Goal: Information Seeking & Learning: Learn about a topic

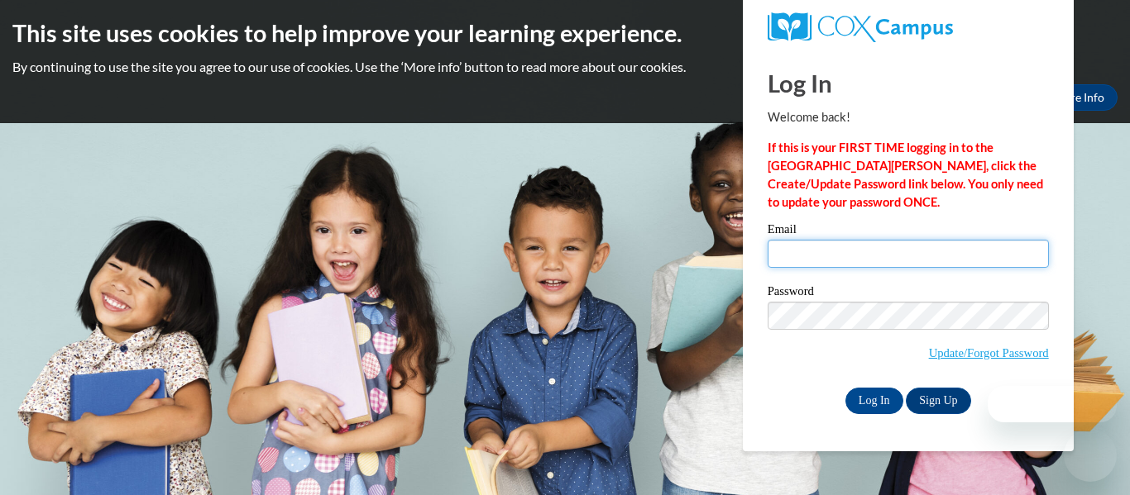
click at [901, 261] on input "Email" at bounding box center [907, 254] width 281 height 28
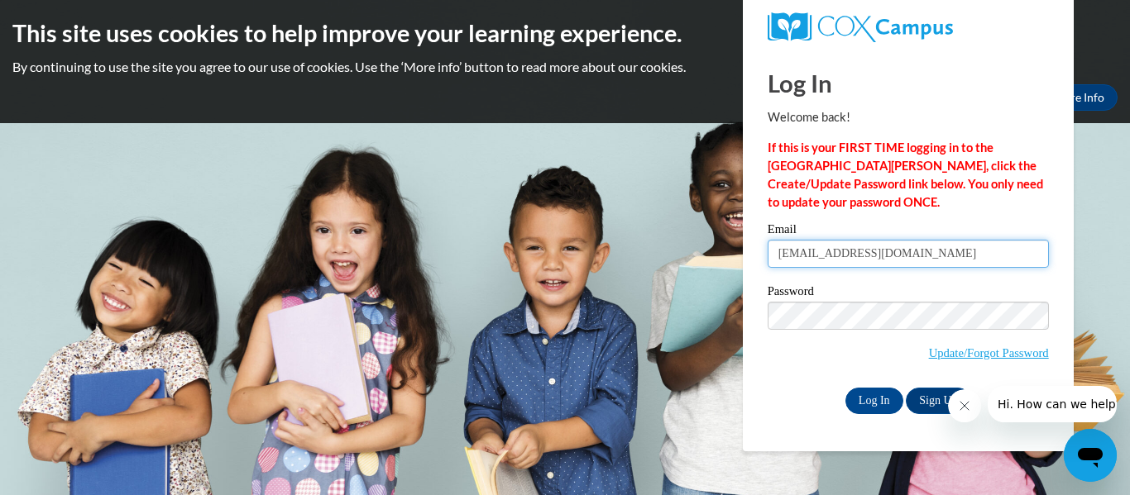
type input "lippeltnicole@gmail.com"
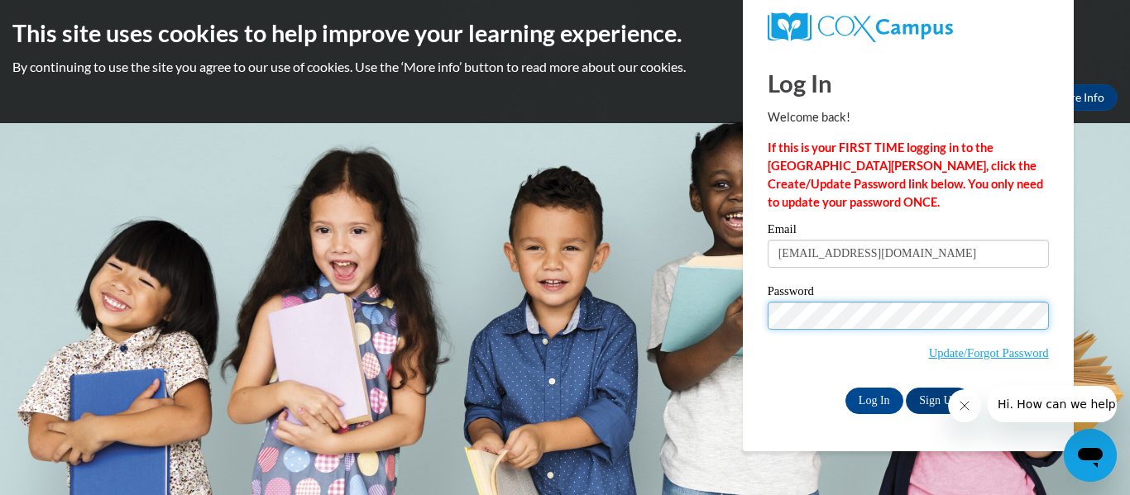
click at [845, 388] on input "Log In" at bounding box center [874, 401] width 58 height 26
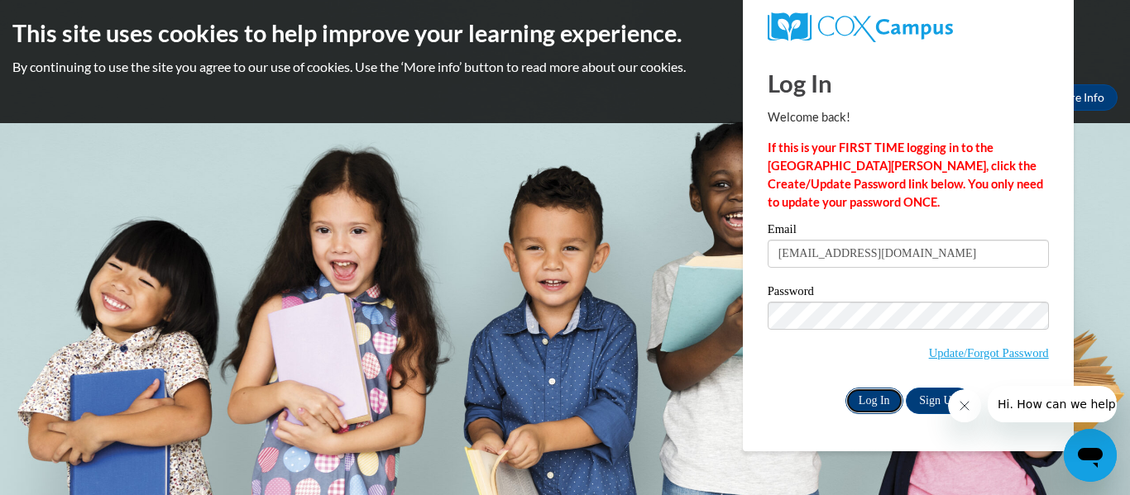
click at [893, 399] on input "Log In" at bounding box center [874, 401] width 58 height 26
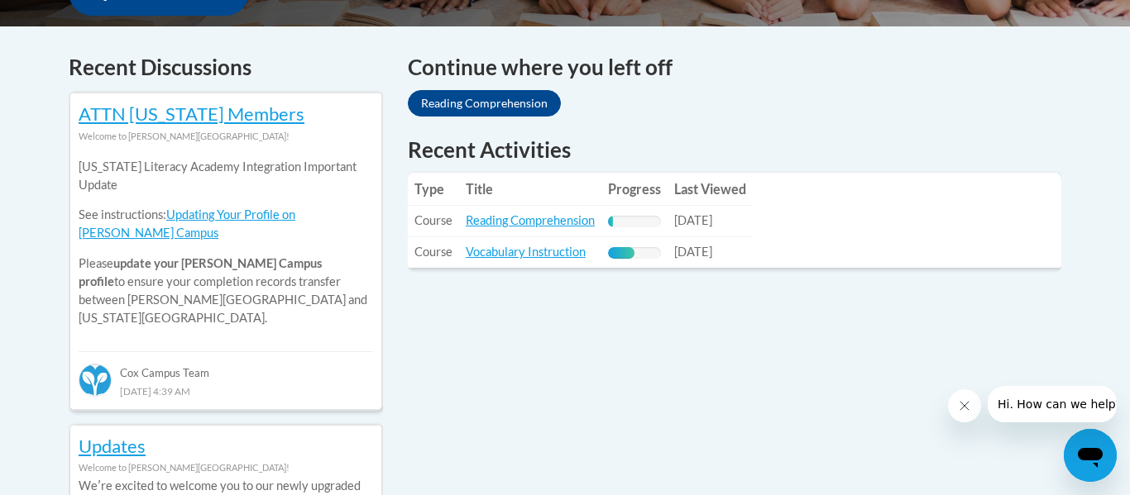
scroll to position [681, 0]
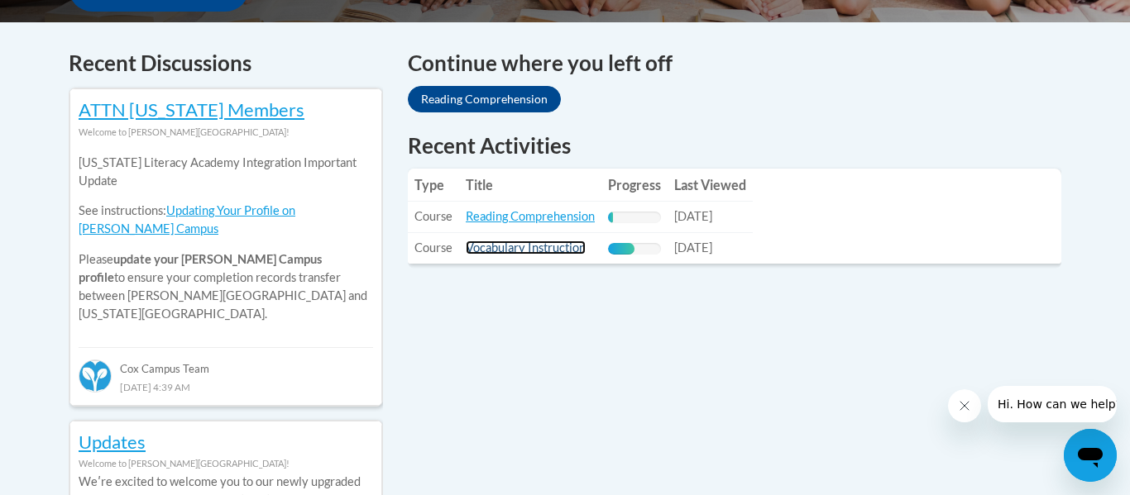
click at [543, 241] on link "Vocabulary Instruction" at bounding box center [526, 248] width 120 height 14
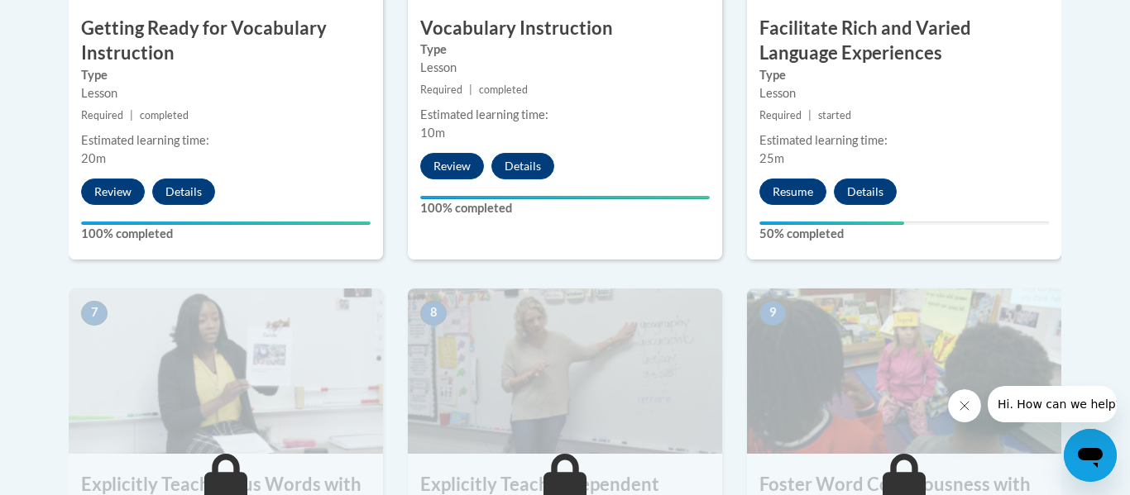
scroll to position [1178, 0]
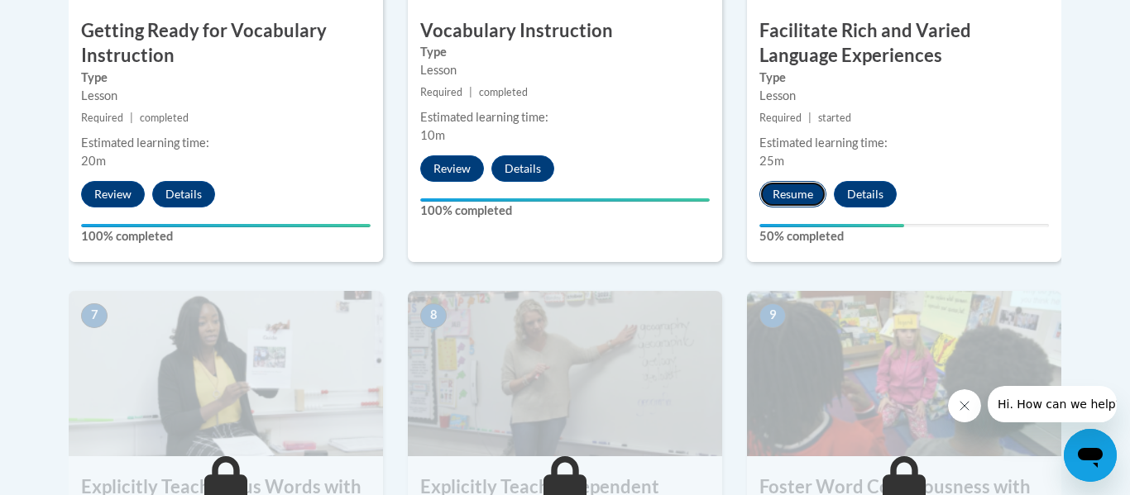
click at [796, 196] on button "Resume" at bounding box center [792, 194] width 67 height 26
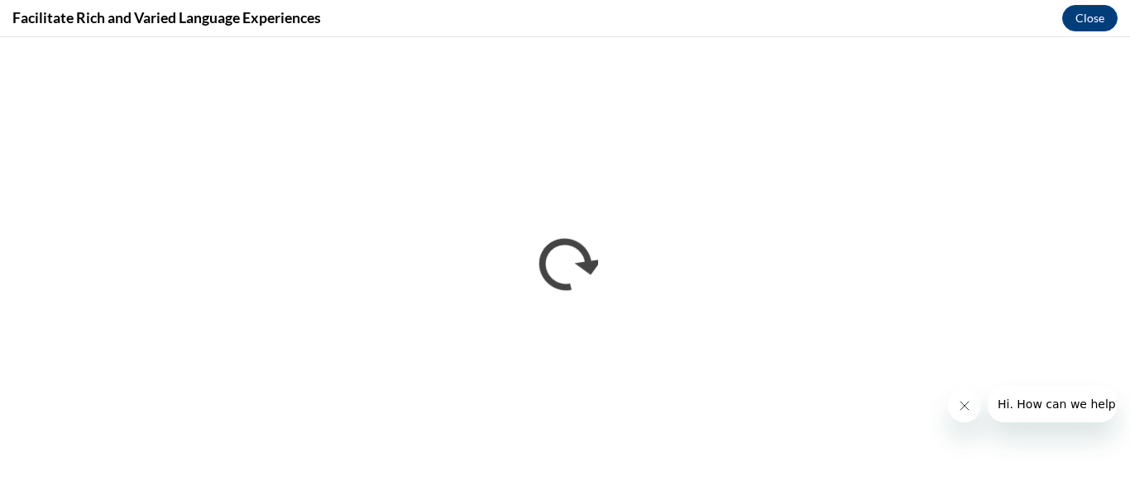
scroll to position [0, 0]
click at [959, 414] on button "Close message from company" at bounding box center [964, 406] width 33 height 33
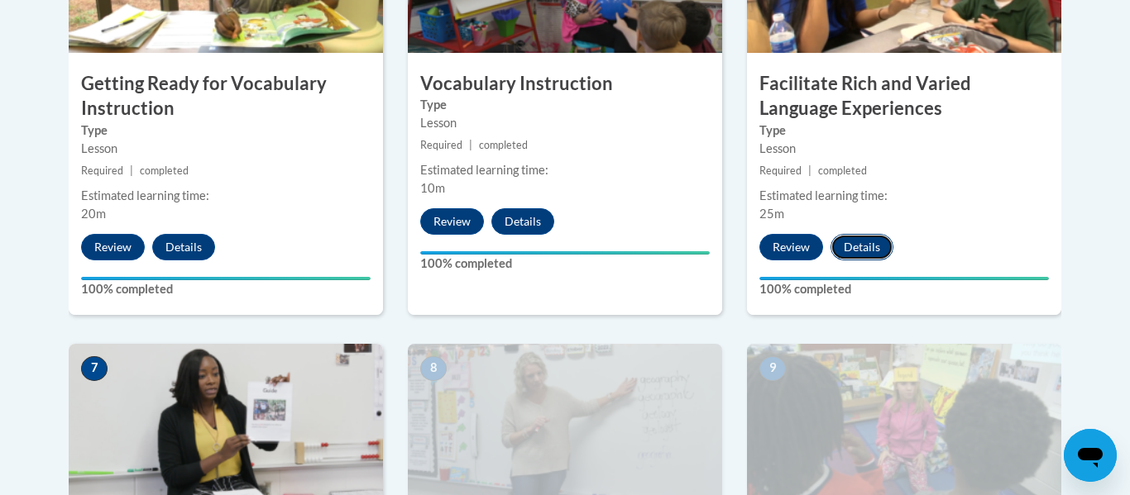
click at [859, 246] on button "Details" at bounding box center [861, 247] width 63 height 26
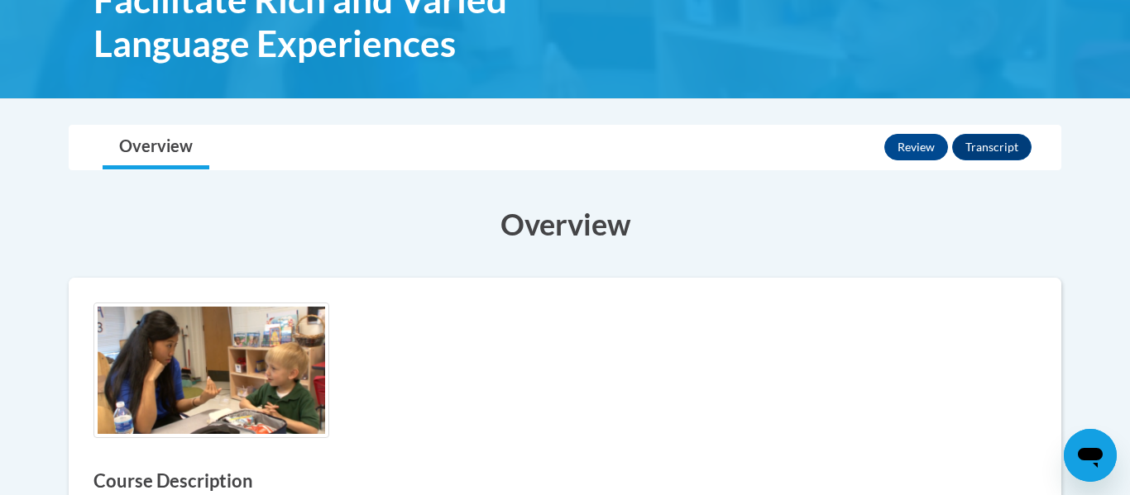
scroll to position [279, 0]
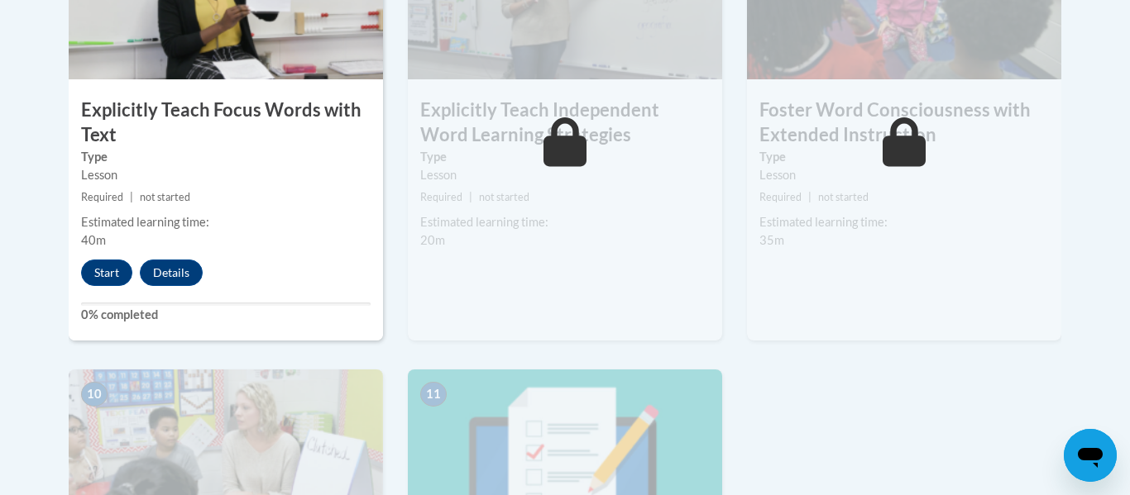
scroll to position [1571, 0]
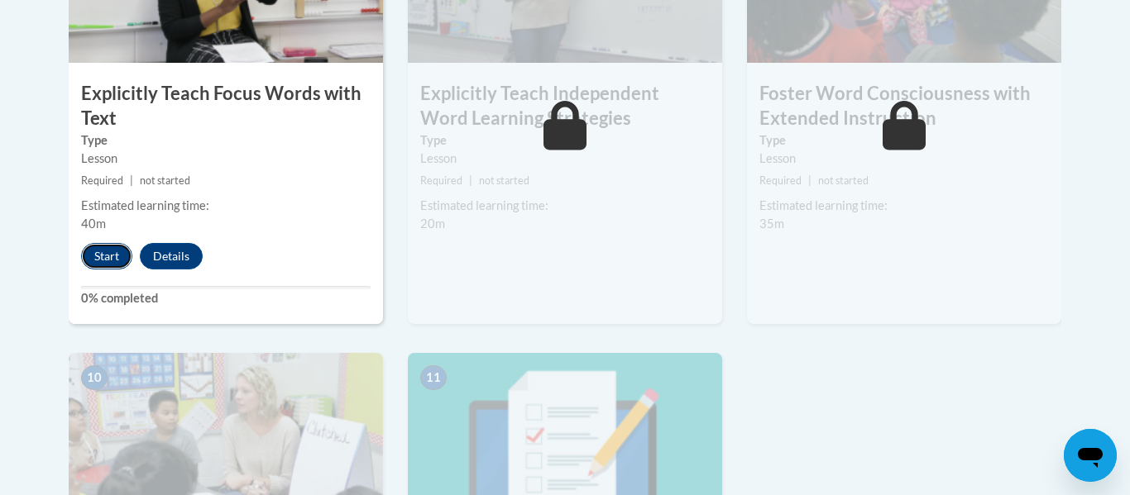
click at [96, 254] on button "Start" at bounding box center [106, 256] width 51 height 26
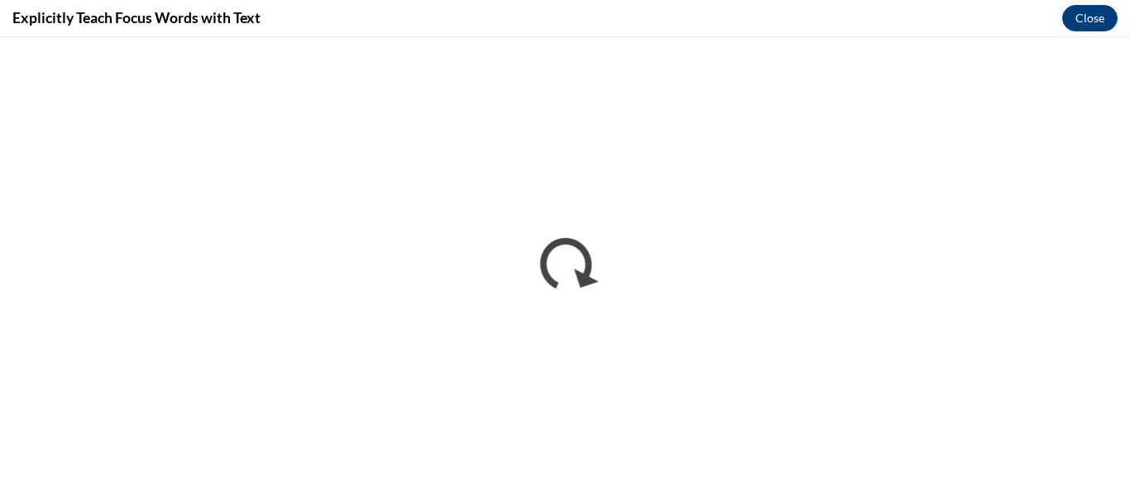
scroll to position [0, 0]
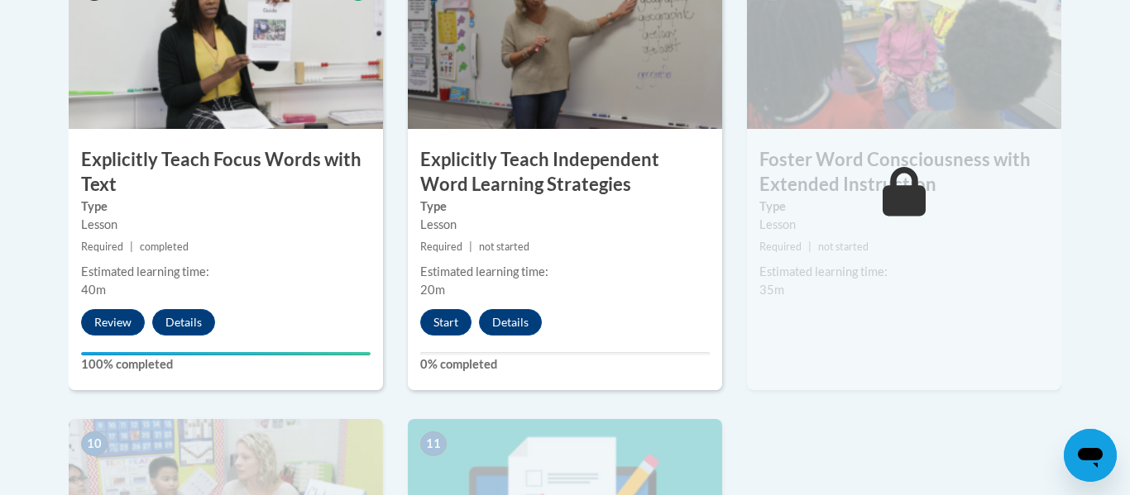
scroll to position [1507, 0]
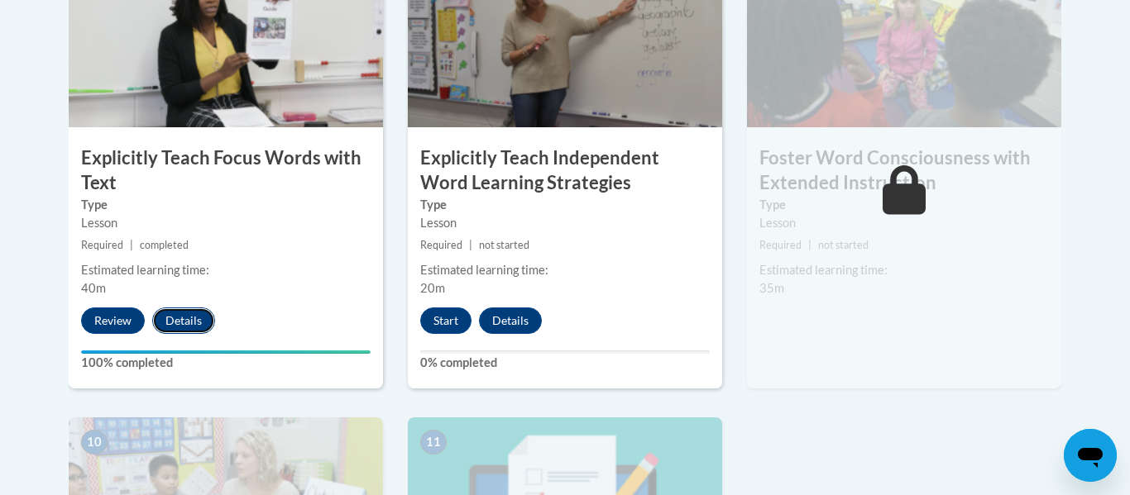
click at [198, 327] on button "Details" at bounding box center [183, 321] width 63 height 26
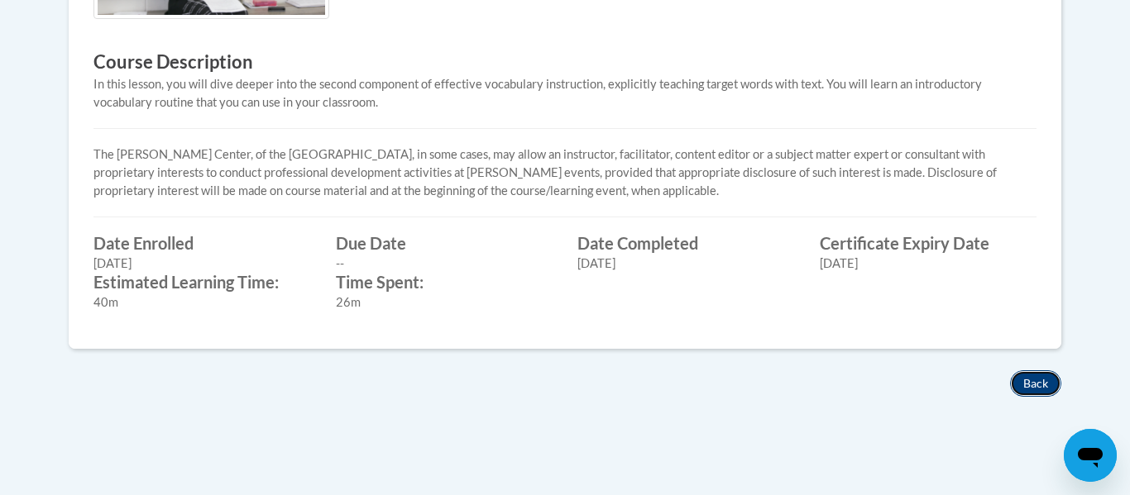
click at [1024, 381] on button "Back" at bounding box center [1035, 384] width 51 height 26
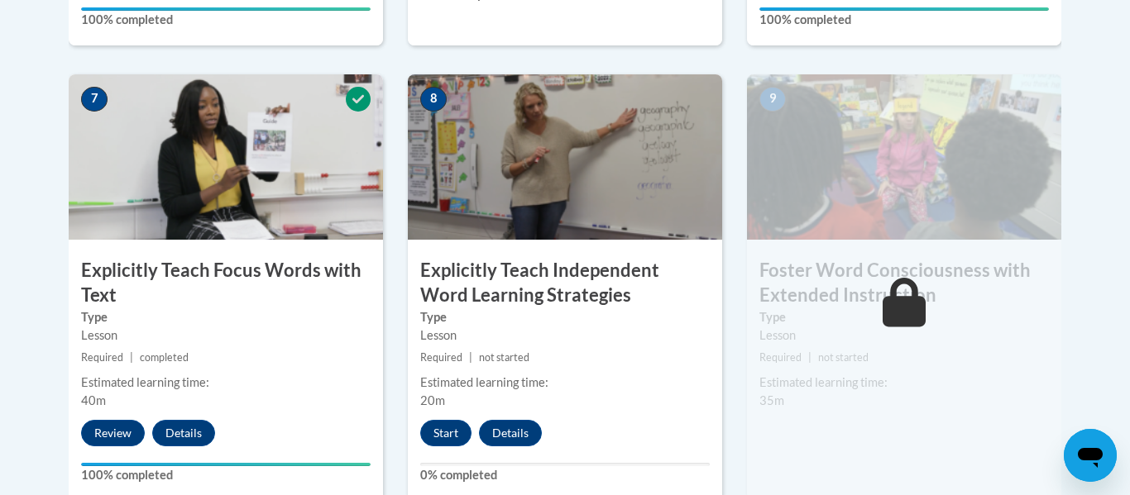
scroll to position [1401, 0]
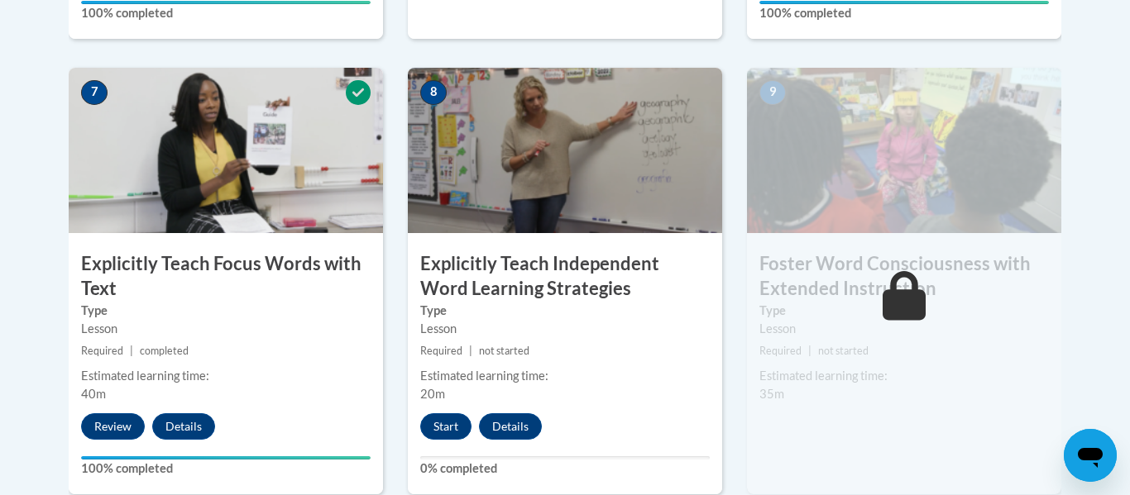
click at [431, 444] on div "8 Explicitly Teach Independent Word Learning Strategies Type Lesson Required | …" at bounding box center [565, 282] width 314 height 428
click at [441, 418] on button "Start" at bounding box center [445, 427] width 51 height 26
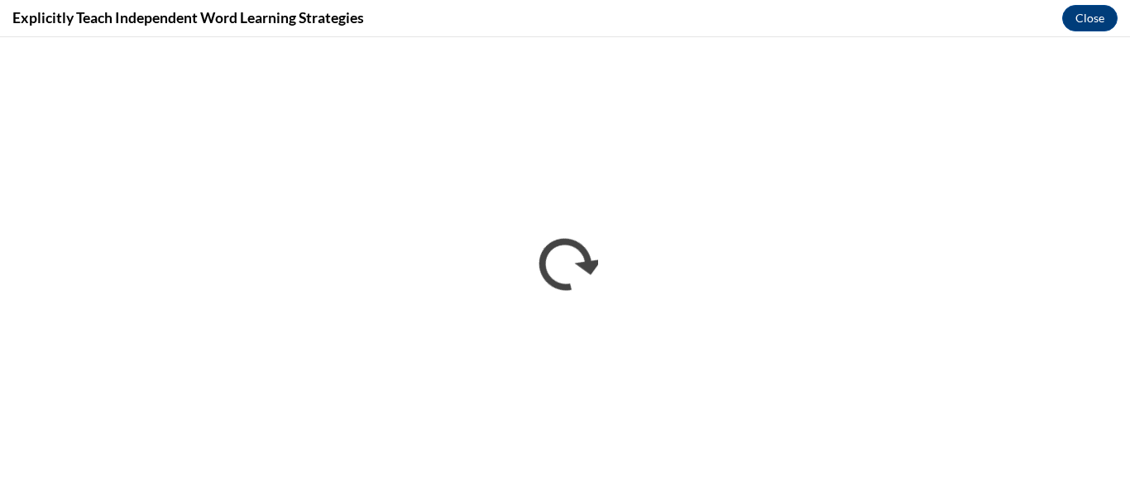
scroll to position [0, 0]
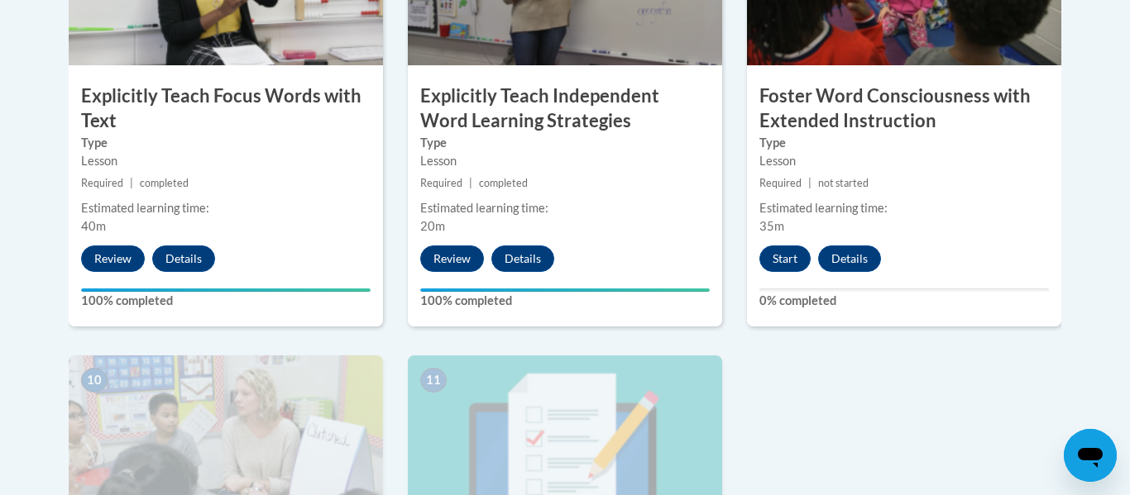
scroll to position [1556, 0]
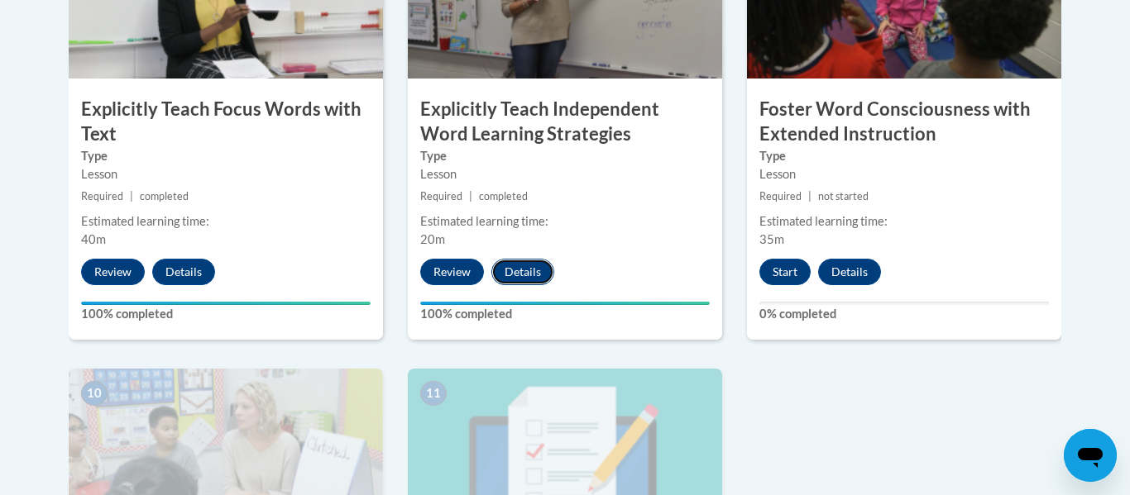
click at [532, 275] on button "Details" at bounding box center [522, 272] width 63 height 26
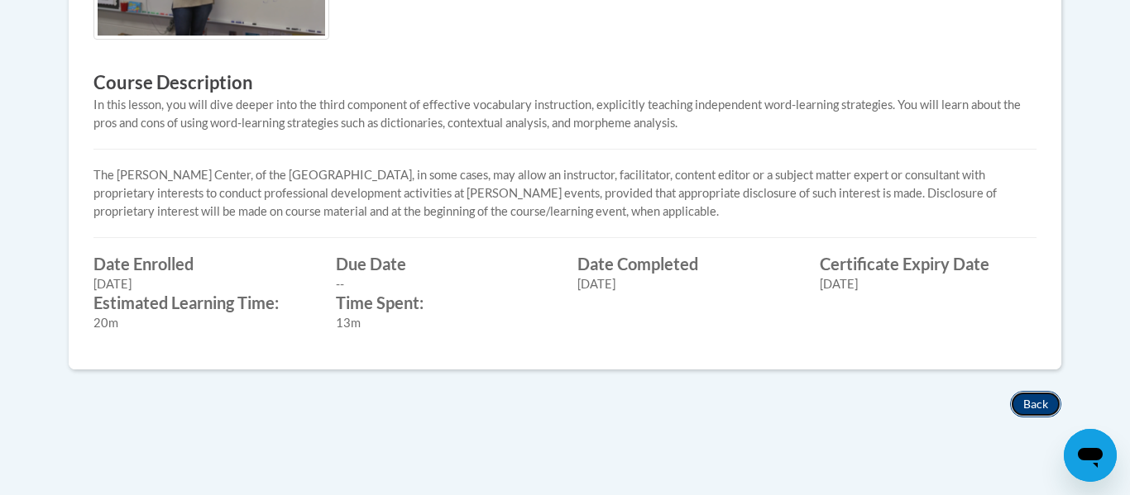
click at [1041, 411] on button "Back" at bounding box center [1035, 404] width 51 height 26
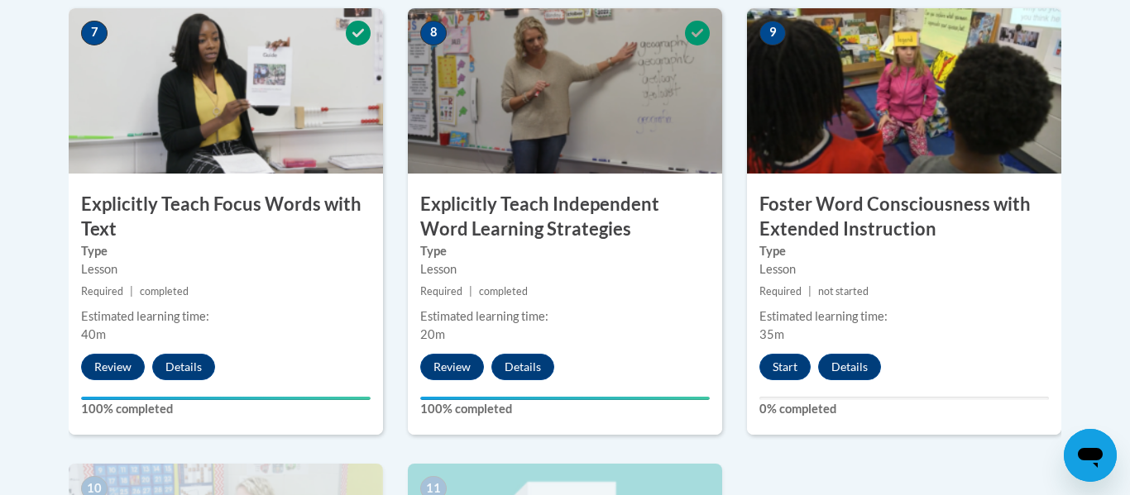
scroll to position [1462, 0]
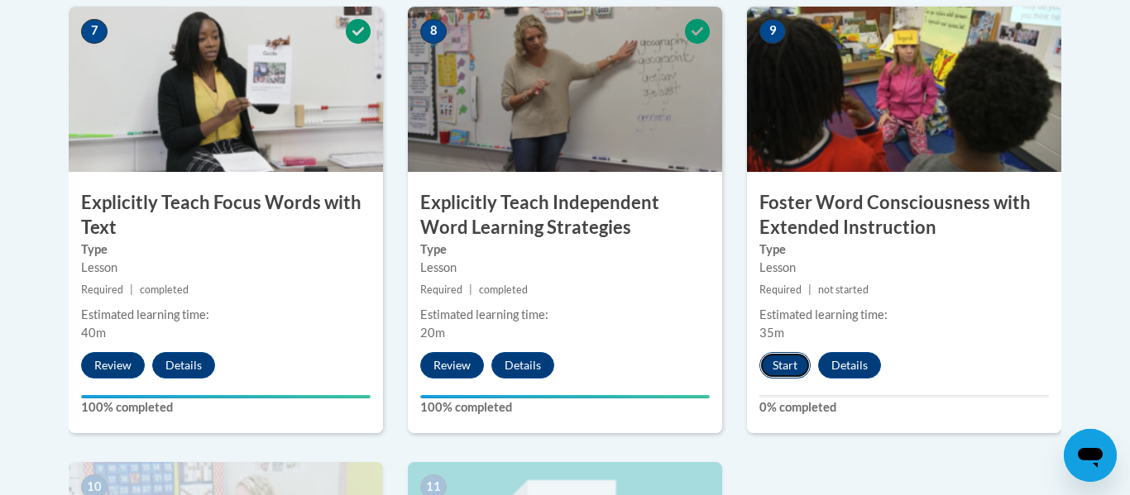
click at [791, 364] on button "Start" at bounding box center [784, 365] width 51 height 26
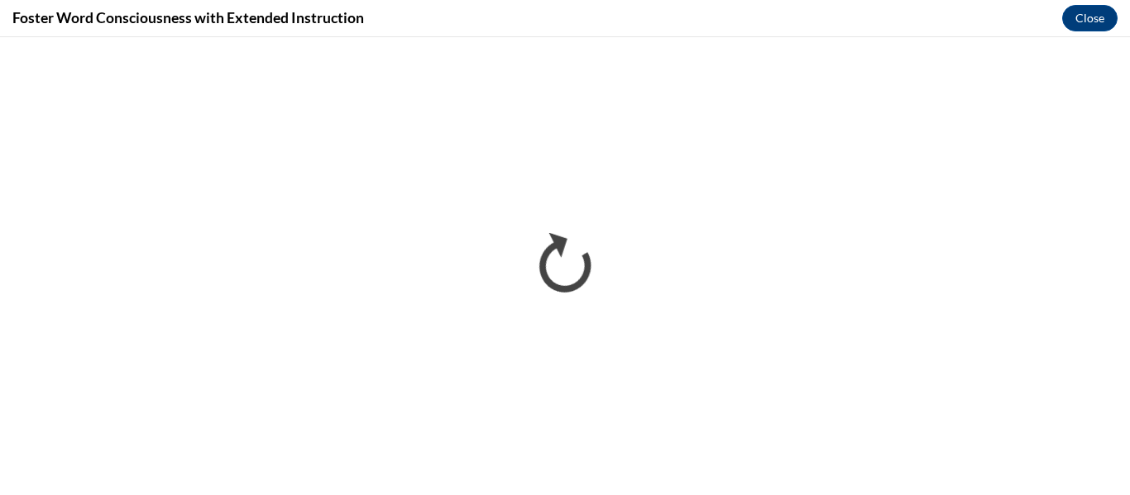
scroll to position [0, 0]
click at [1081, 14] on button "Close" at bounding box center [1089, 18] width 55 height 26
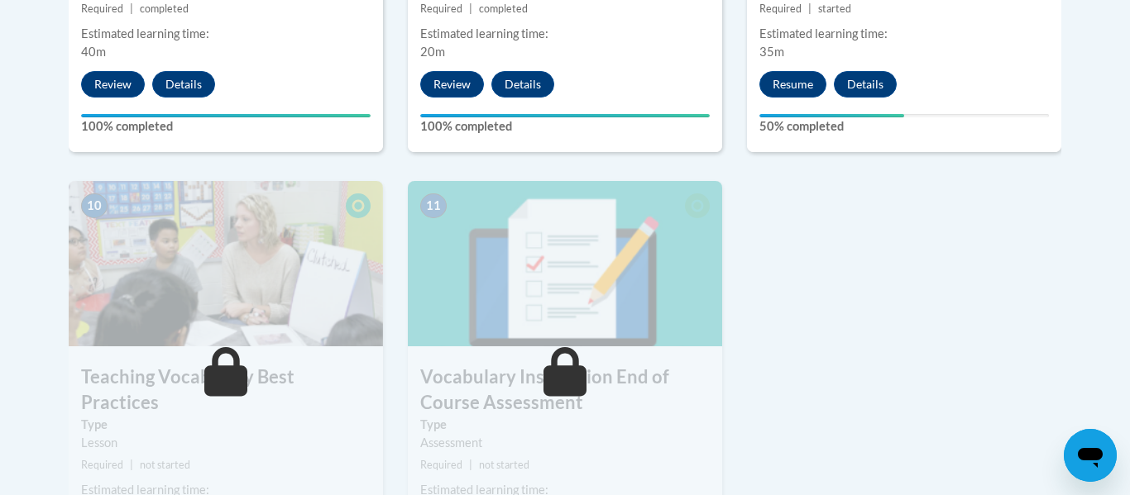
scroll to position [1746, 0]
